Goal: Task Accomplishment & Management: Use online tool/utility

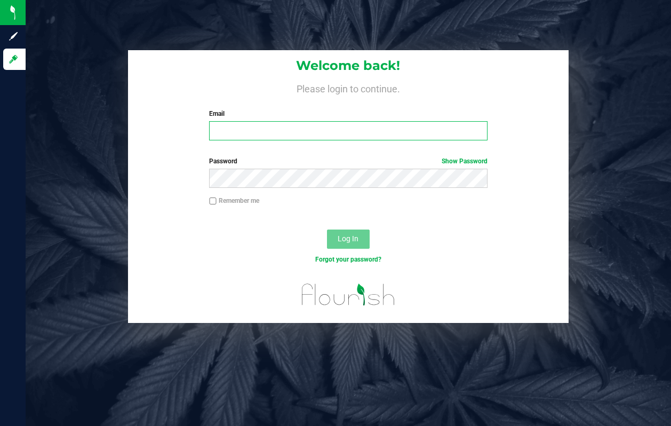
click at [283, 124] on input "Email" at bounding box center [348, 130] width 278 height 19
type input "[EMAIL_ADDRESS][DOMAIN_NAME]"
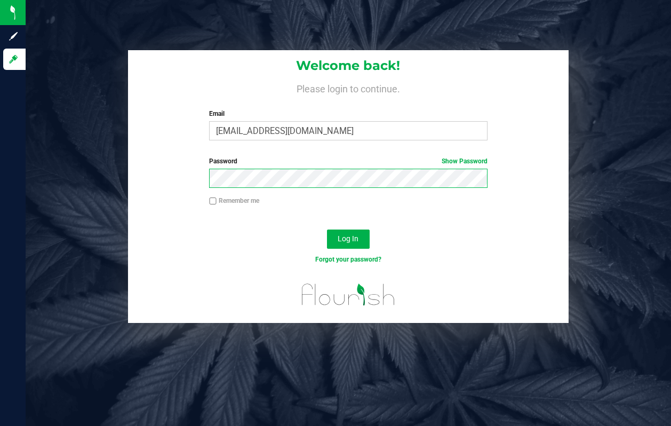
click at [327, 229] on button "Log In" at bounding box center [348, 238] width 43 height 19
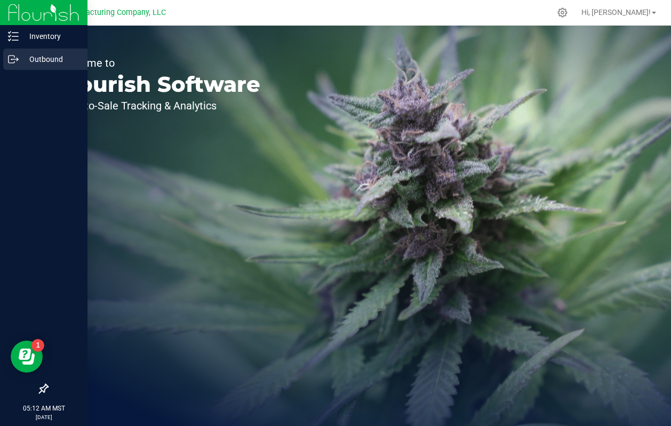
click at [13, 63] on icon at bounding box center [13, 59] width 11 height 11
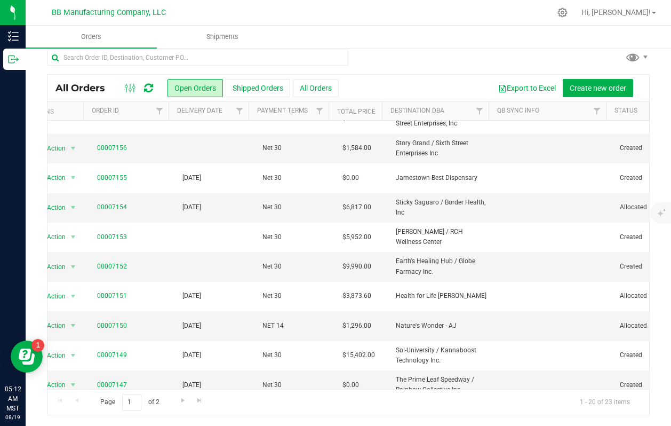
scroll to position [0, 21]
click at [181, 403] on span "Go to the next page" at bounding box center [183, 400] width 9 height 9
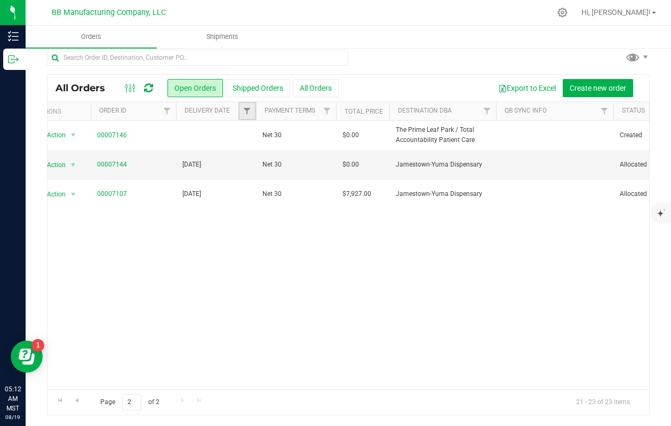
click at [248, 118] on link "Filter" at bounding box center [247, 111] width 18 height 18
click at [348, 175] on span "select" at bounding box center [346, 175] width 9 height 9
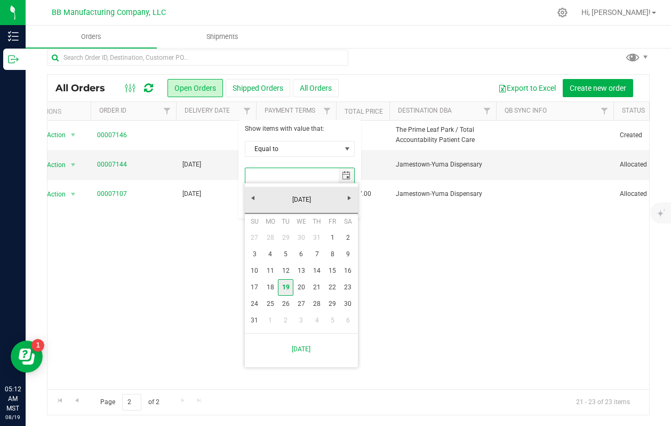
click at [285, 292] on link "19" at bounding box center [285, 287] width 15 height 17
type input "[DATE]"
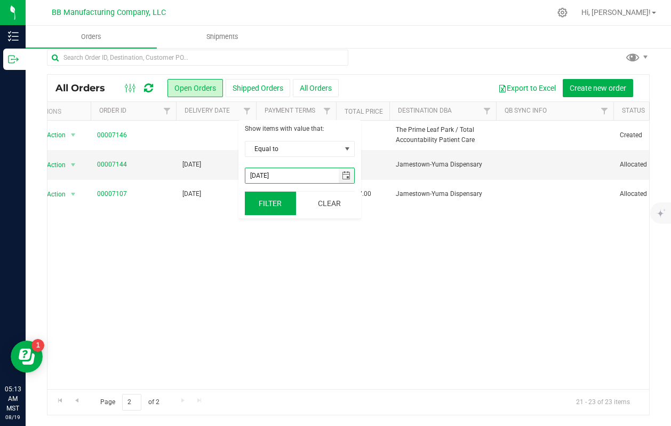
click at [262, 202] on button "Filter" at bounding box center [270, 202] width 51 height 23
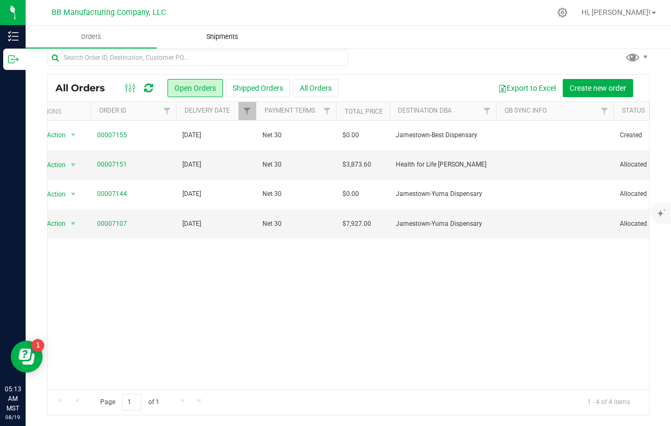
click at [208, 37] on span "Shipments" at bounding box center [222, 37] width 61 height 10
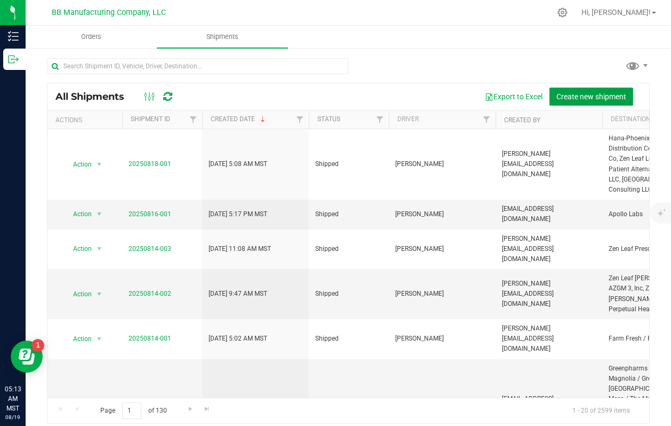
click at [586, 98] on span "Create new shipment" at bounding box center [591, 96] width 70 height 9
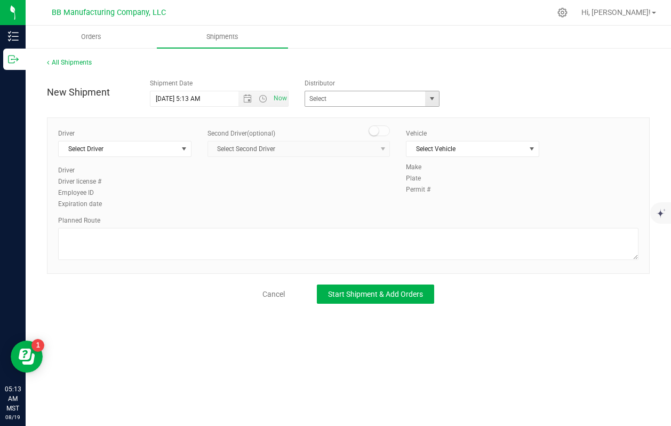
click at [435, 102] on span "select" at bounding box center [432, 98] width 9 height 9
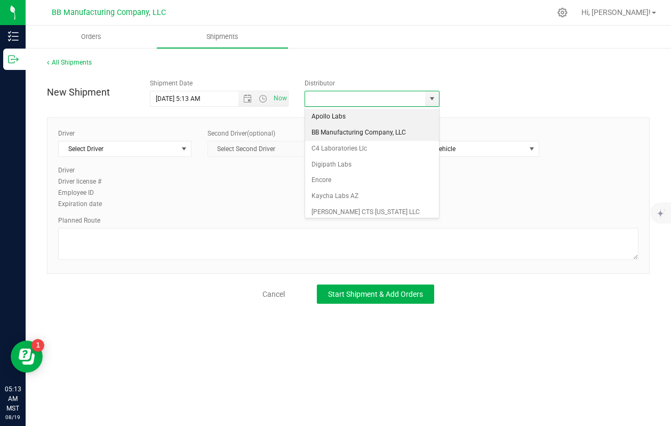
click at [344, 139] on li "BB Manufacturing Company, LLC" at bounding box center [371, 133] width 133 height 16
type input "BB Manufacturing Company, LLC"
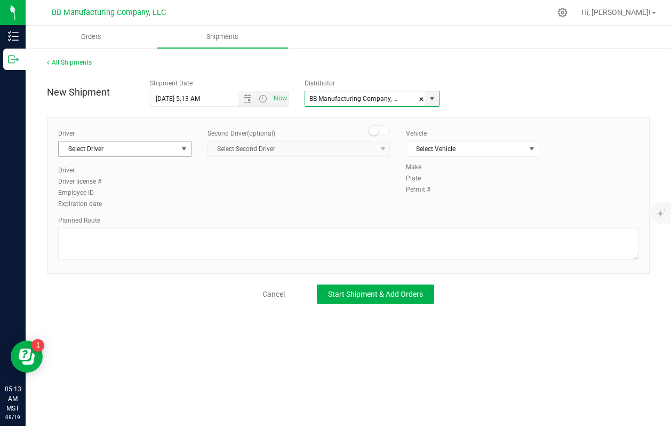
click at [182, 152] on span "select" at bounding box center [184, 149] width 9 height 9
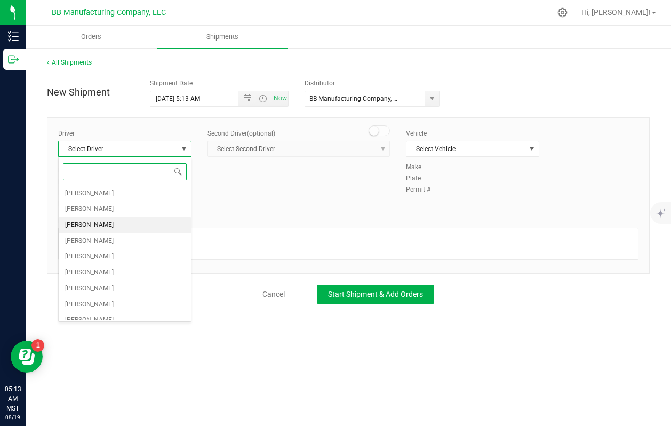
click at [110, 224] on li "[PERSON_NAME]" at bounding box center [125, 225] width 132 height 16
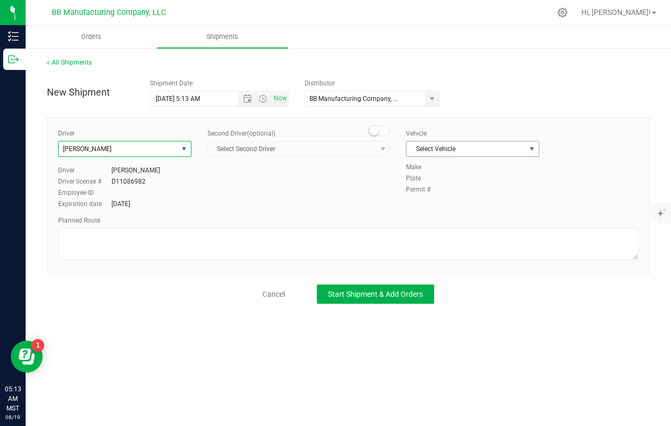
click at [512, 146] on span "Select Vehicle" at bounding box center [465, 148] width 119 height 15
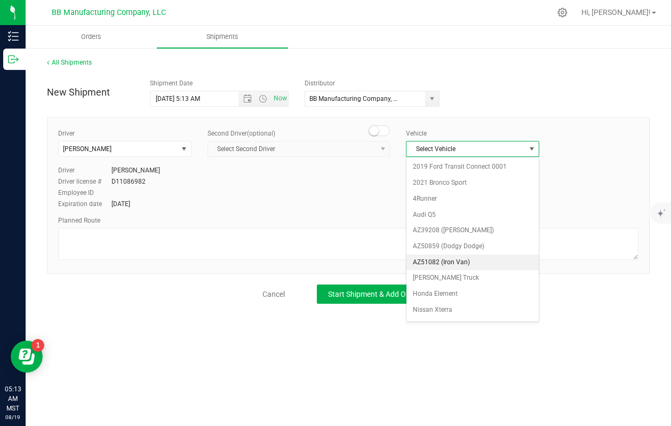
click at [443, 262] on li "AZ51082 (Iron Van)" at bounding box center [472, 262] width 132 height 16
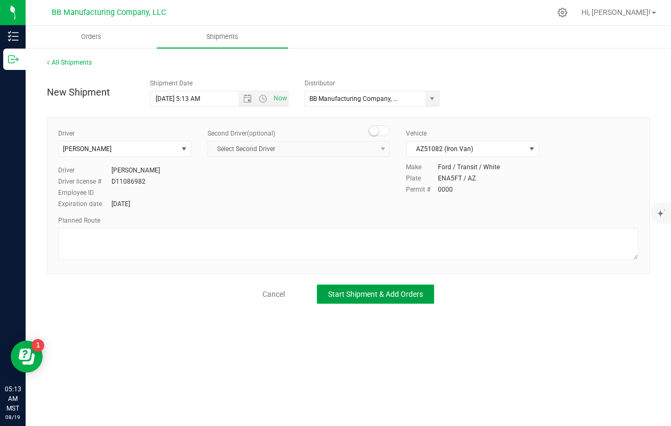
click at [370, 298] on button "Start Shipment & Add Orders" at bounding box center [375, 293] width 117 height 19
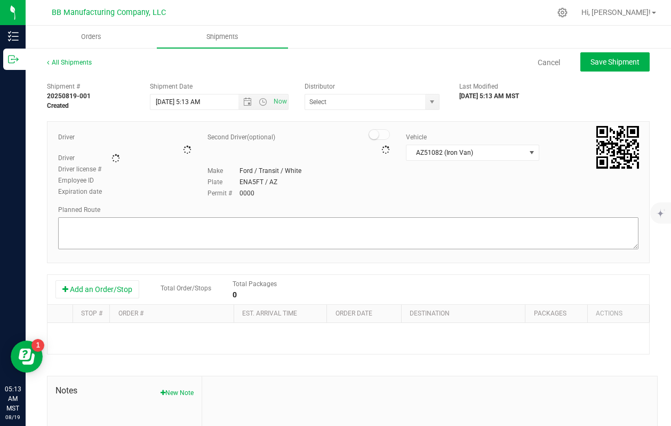
type input "BB Manufacturing Company, LLC"
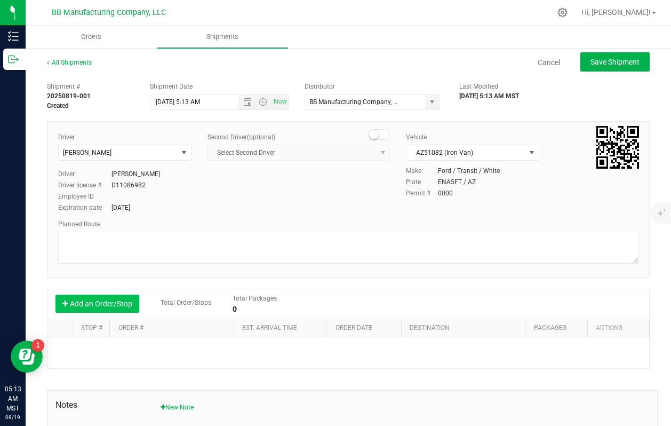
click at [101, 304] on button "Add an Order/Stop" at bounding box center [97, 303] width 84 height 18
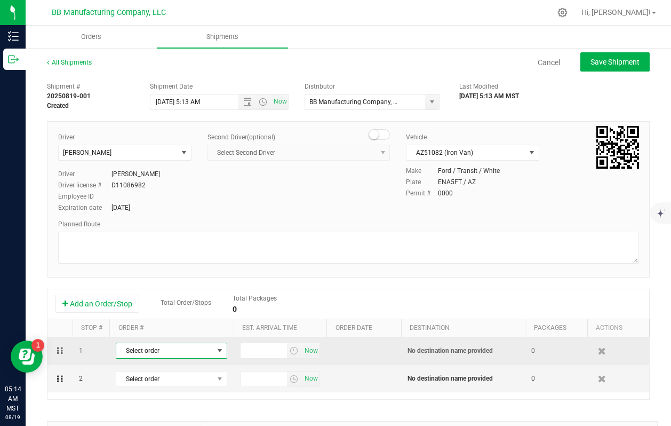
click at [161, 354] on span "Select order" at bounding box center [164, 350] width 97 height 15
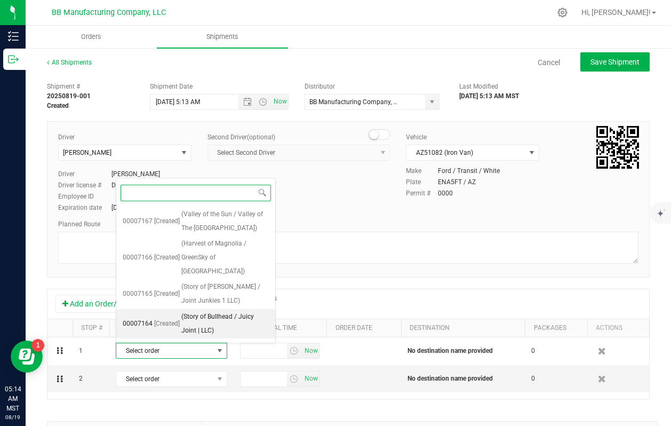
scroll to position [491, 0]
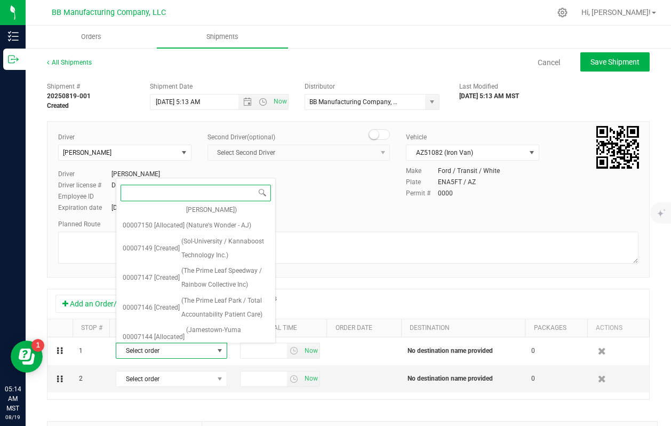
click at [195, 353] on span "(Jamestown-Yuma Dispensary)" at bounding box center [227, 366] width 83 height 27
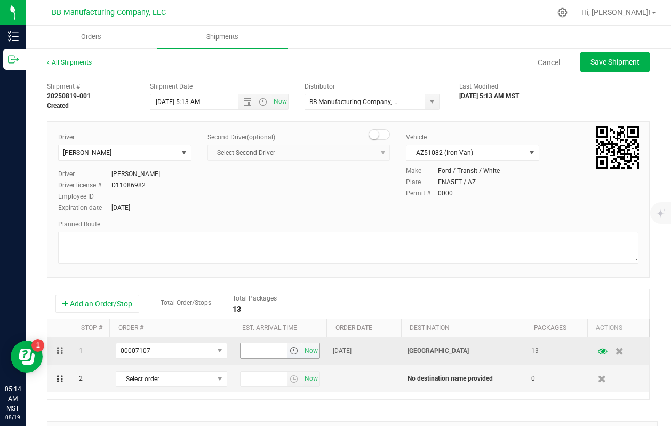
click at [293, 351] on span "select" at bounding box center [294, 350] width 9 height 9
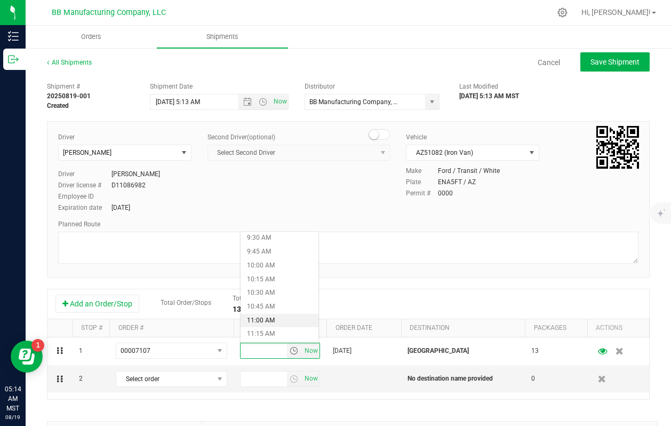
scroll to position [492, 0]
click at [262, 294] on li "10:00 AM" at bounding box center [280, 297] width 78 height 14
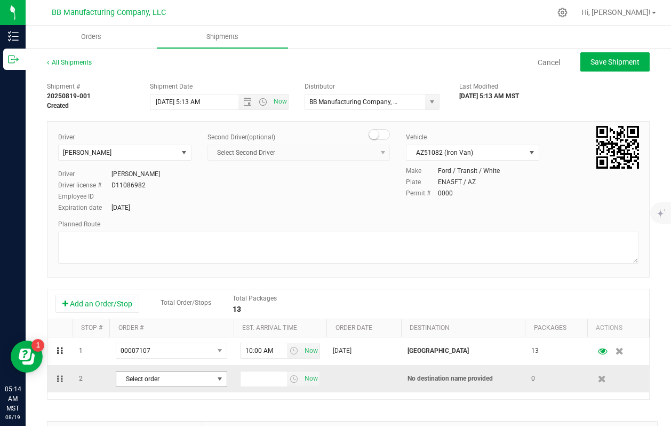
click at [181, 379] on span "Select order" at bounding box center [164, 378] width 97 height 15
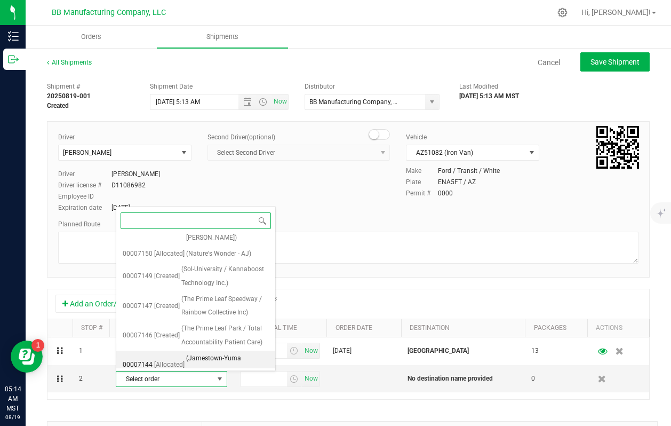
scroll to position [491, 0]
click at [182, 351] on li "00007144 [Allocated] (Jamestown-[GEOGRAPHIC_DATA])" at bounding box center [195, 365] width 159 height 29
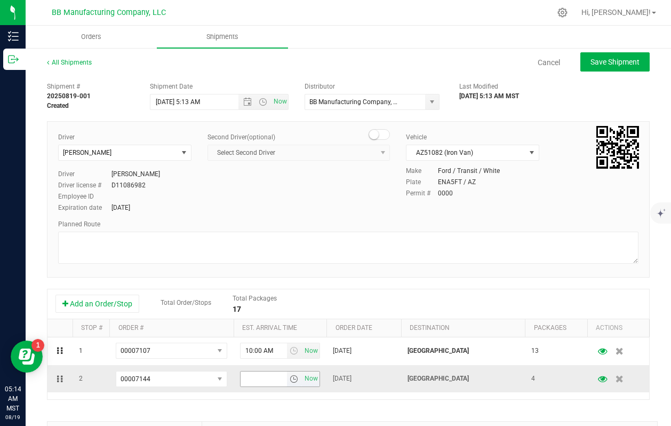
click at [291, 382] on span "select" at bounding box center [294, 378] width 9 height 9
click at [264, 302] on li "10:00 AM" at bounding box center [280, 303] width 78 height 14
click at [609, 69] on button "Save Shipment" at bounding box center [614, 61] width 69 height 19
type input "[DATE] 12:13 PM"
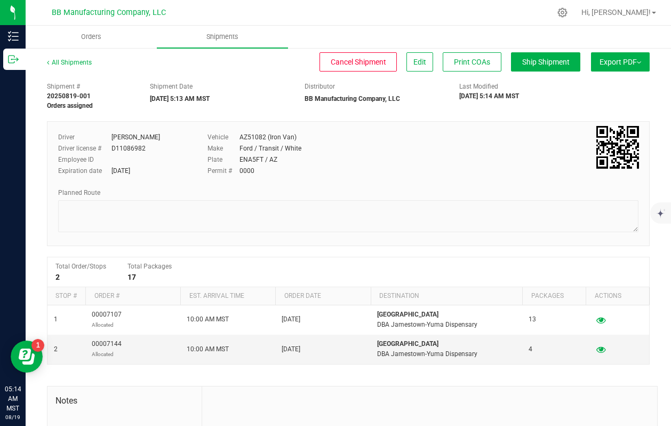
click at [639, 59] on button "Export PDF" at bounding box center [620, 61] width 59 height 19
click at [583, 89] on span "Manifest by Package ID" at bounding box center [605, 85] width 68 height 7
